Goal: Check status: Check status

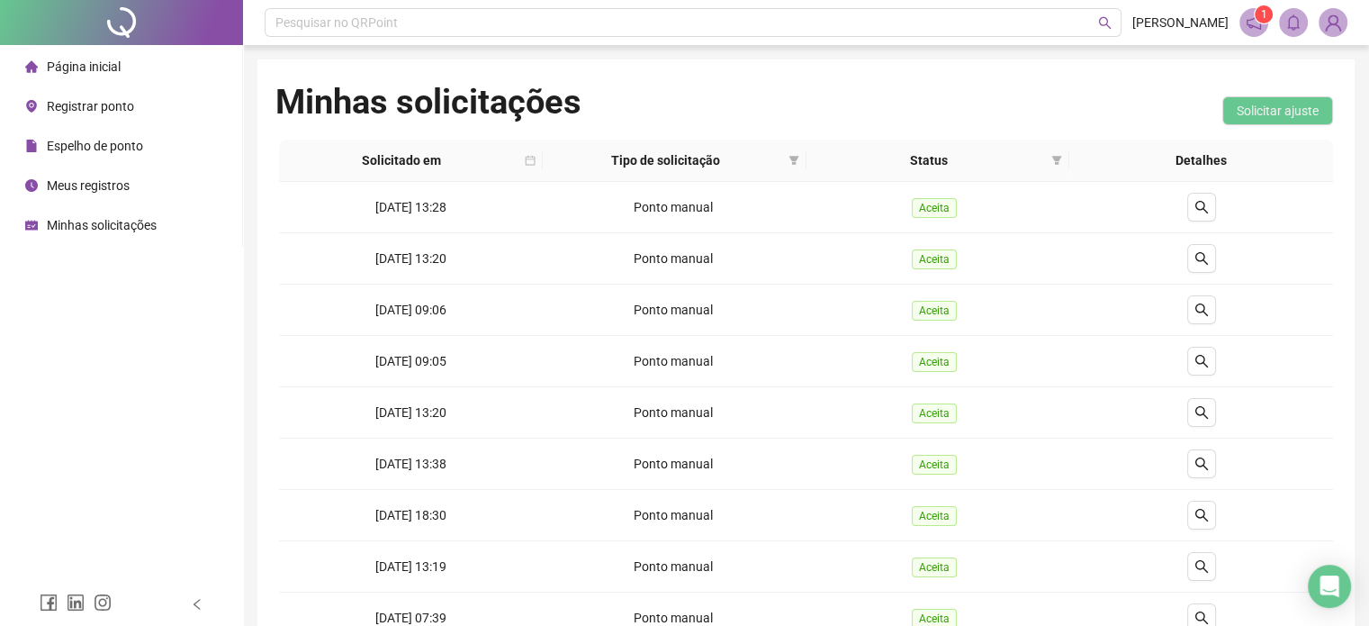
click at [83, 147] on span "Espelho de ponto" at bounding box center [95, 146] width 96 height 14
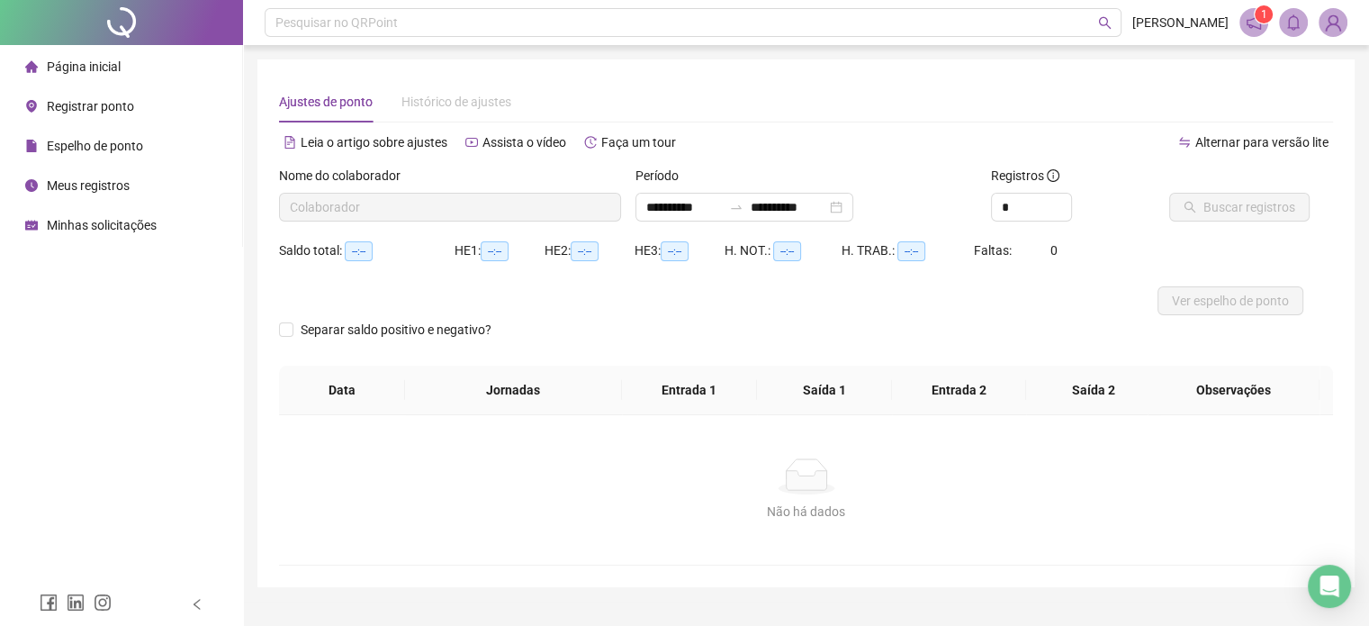
click at [97, 191] on span "Meus registros" at bounding box center [88, 185] width 83 height 14
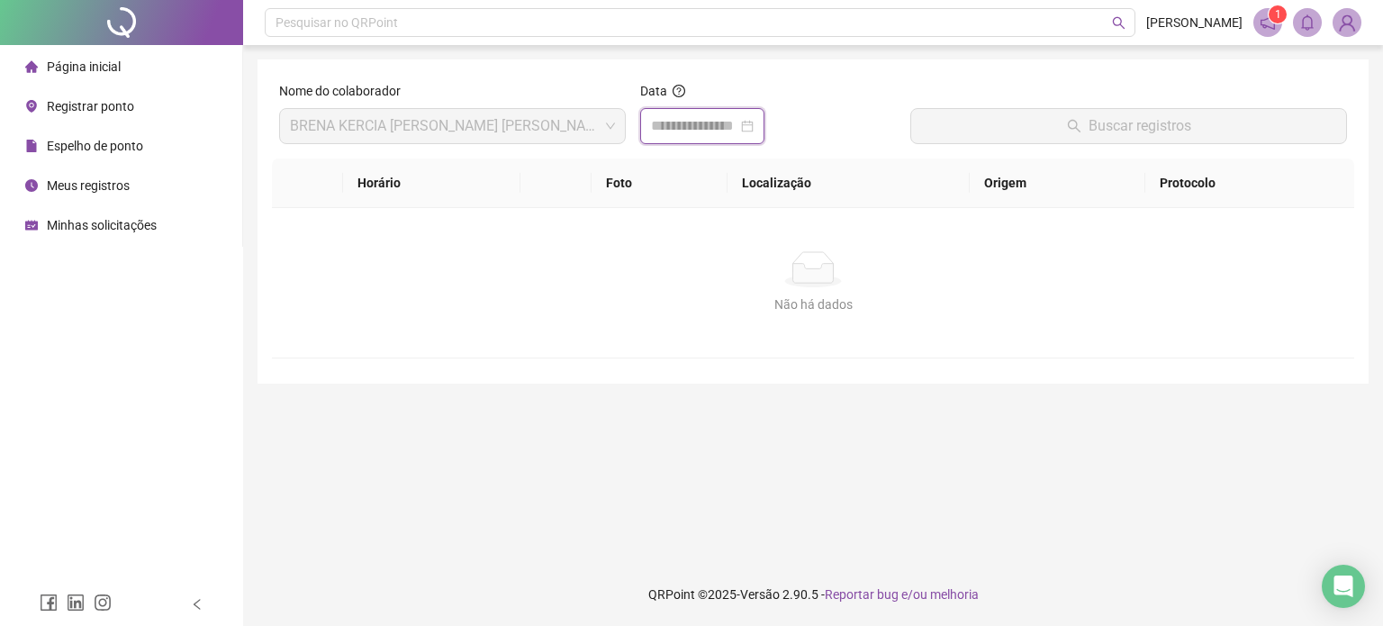
click at [693, 125] on input at bounding box center [694, 126] width 86 height 22
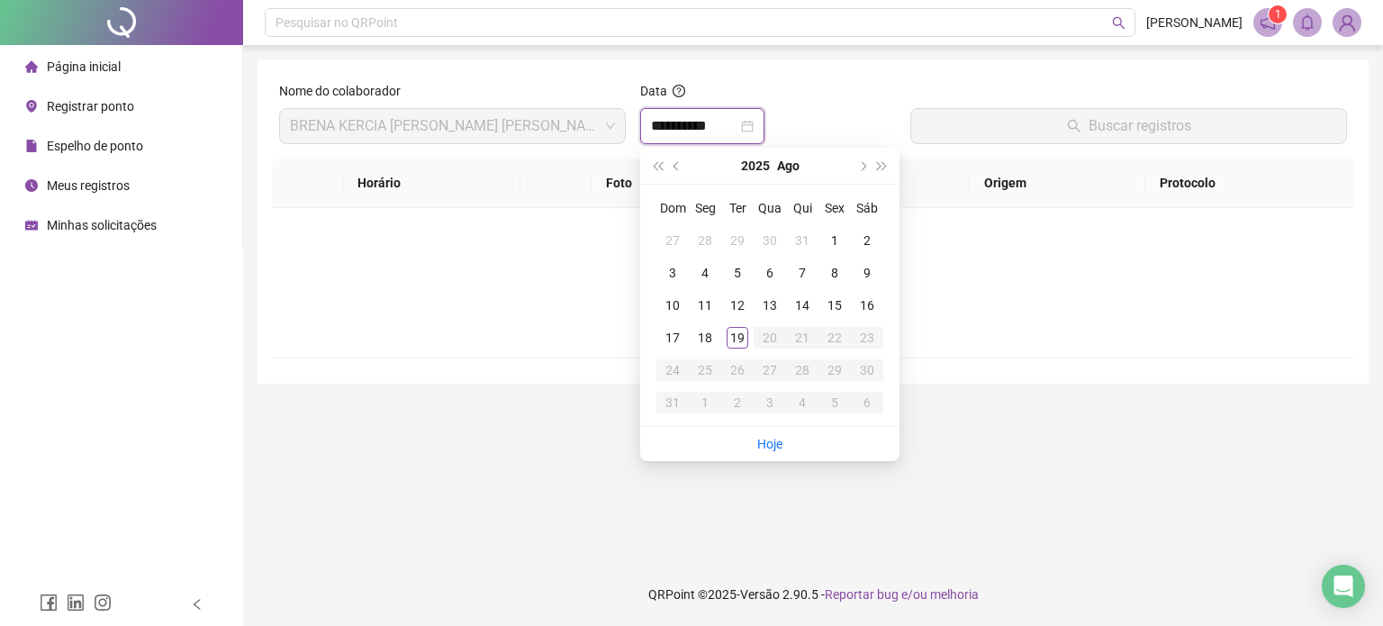
type input "**********"
click at [738, 335] on div "19" at bounding box center [738, 338] width 22 height 22
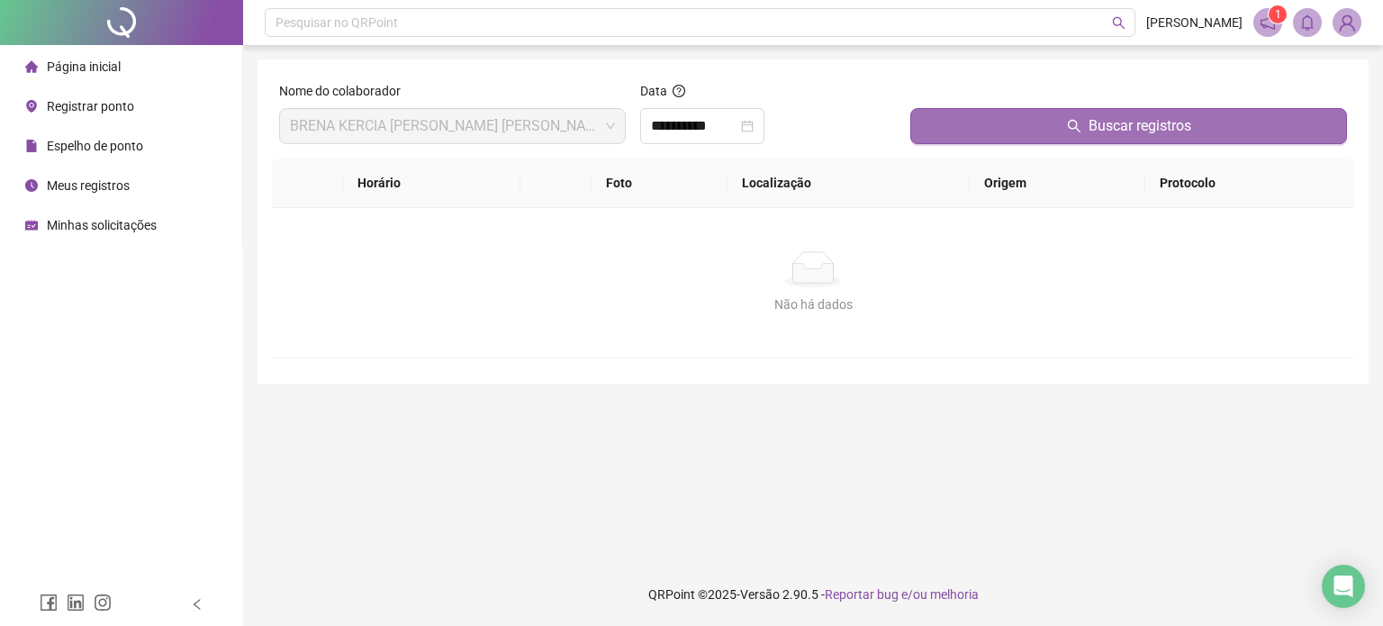
click at [1057, 125] on div "Buscar registros" at bounding box center [1128, 119] width 451 height 77
click at [1057, 125] on button "Buscar registros" at bounding box center [1128, 126] width 437 height 36
